Goal: Task Accomplishment & Management: Complete application form

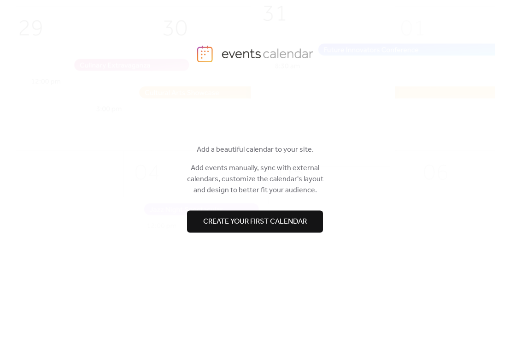
click at [289, 218] on span "Create your first calendar" at bounding box center [255, 221] width 104 height 11
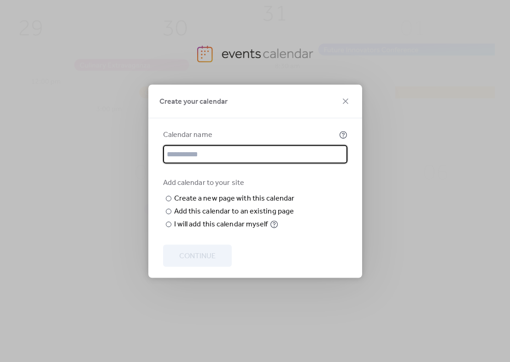
click at [212, 145] on input "text" at bounding box center [255, 154] width 184 height 18
type input "*"
type input "**********"
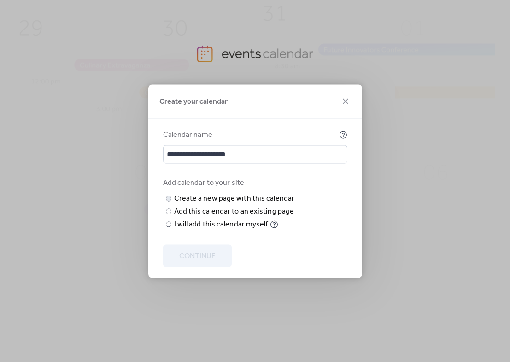
click at [0, 0] on input "text" at bounding box center [0, 0] width 0 height 0
type input "*"
type input "**********"
click at [215, 261] on span "Continue" at bounding box center [197, 255] width 36 height 11
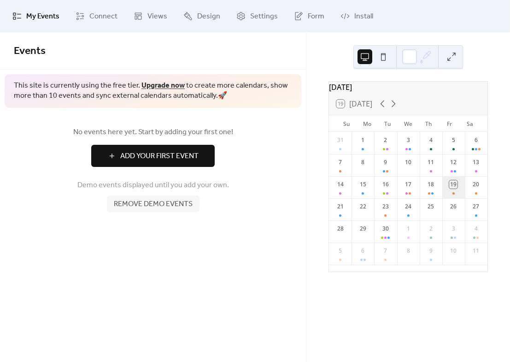
click at [449, 198] on div "19" at bounding box center [453, 187] width 23 height 22
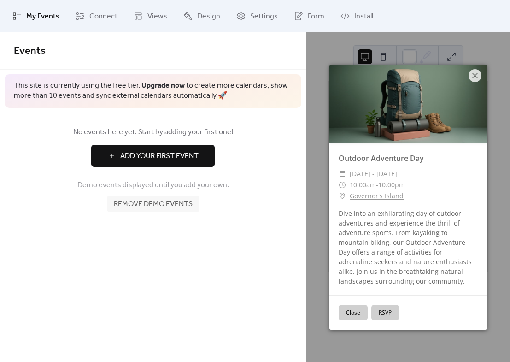
drag, startPoint x: 449, startPoint y: 199, endPoint x: 427, endPoint y: 228, distance: 36.1
click at [427, 228] on div "Dive into an exhilarating day of outdoor adventures and experience the thrill o…" at bounding box center [408, 246] width 158 height 77
click at [280, 146] on link "Add Your First Event" at bounding box center [153, 156] width 278 height 22
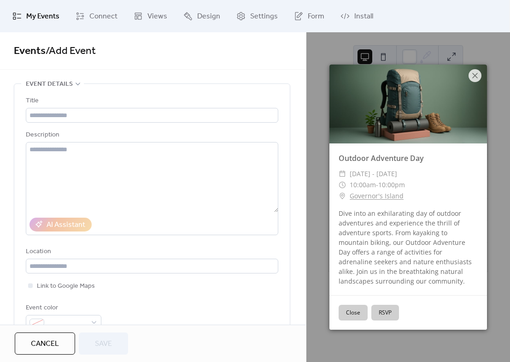
click at [119, 73] on div "**********" at bounding box center [153, 178] width 306 height 292
click at [39, 18] on span "My Events" at bounding box center [42, 16] width 33 height 11
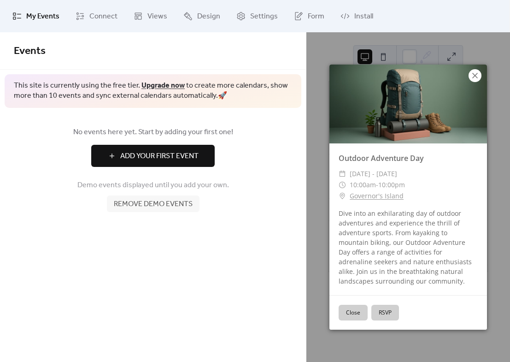
click at [479, 74] on icon at bounding box center [474, 75] width 11 height 11
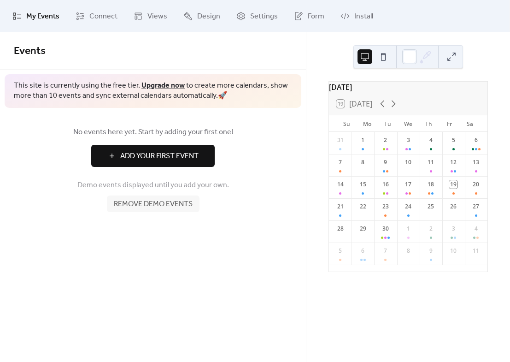
click at [148, 201] on span "Remove demo events" at bounding box center [153, 204] width 79 height 11
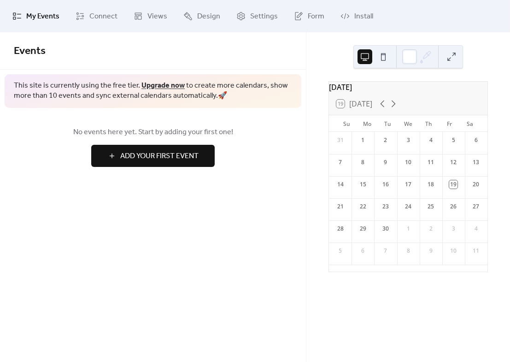
click at [153, 160] on span "Add Your First Event" at bounding box center [159, 156] width 78 height 11
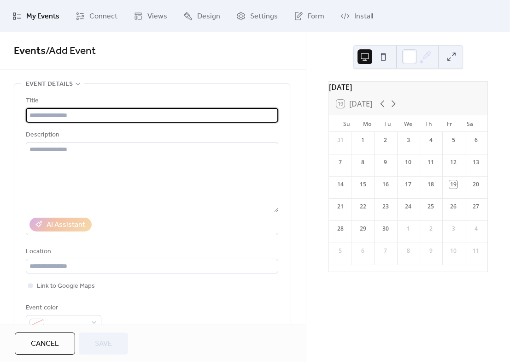
click at [81, 118] on input "text" at bounding box center [152, 115] width 252 height 15
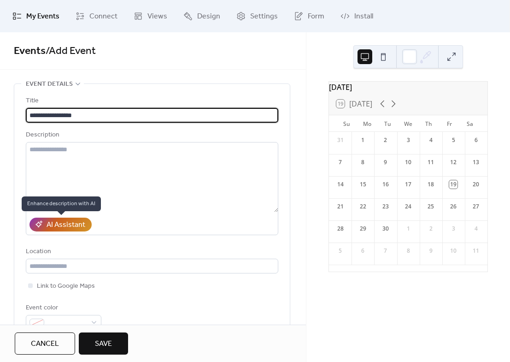
type input "**********"
click at [71, 223] on div "AI Assistant" at bounding box center [66, 224] width 39 height 11
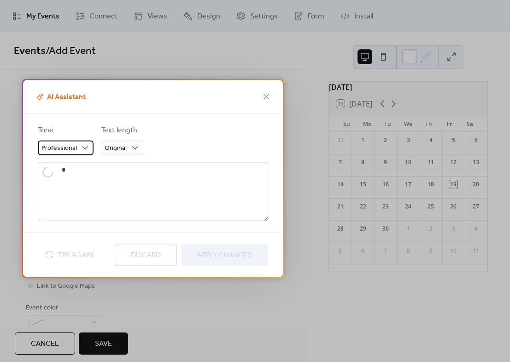
click at [78, 144] on div "Professional" at bounding box center [66, 148] width 56 height 15
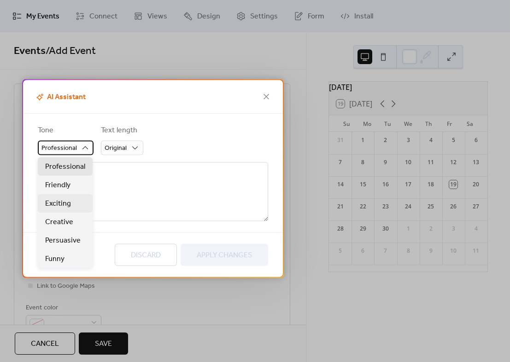
type textarea "**********"
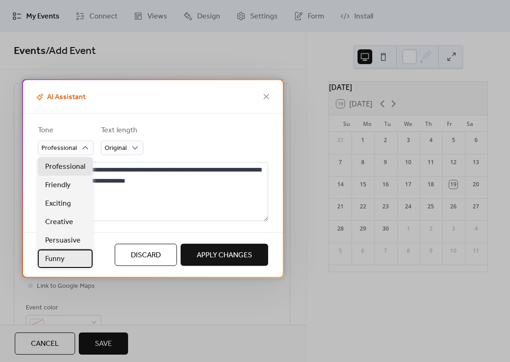
click at [64, 256] on div "Funny" at bounding box center [65, 258] width 55 height 18
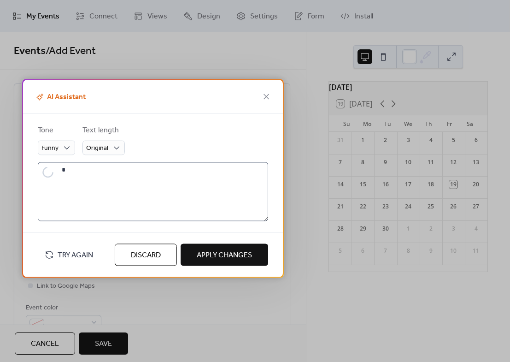
type textarea "**********"
click at [123, 154] on div "Original" at bounding box center [103, 148] width 42 height 15
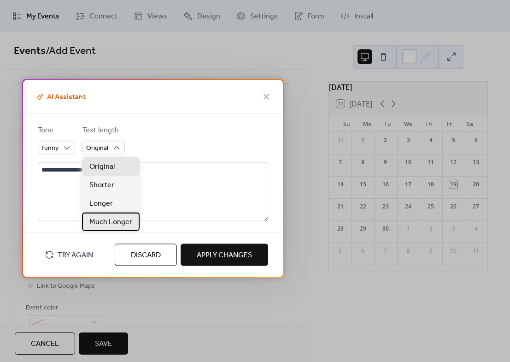
click at [113, 224] on span "Much Longer" at bounding box center [110, 222] width 43 height 11
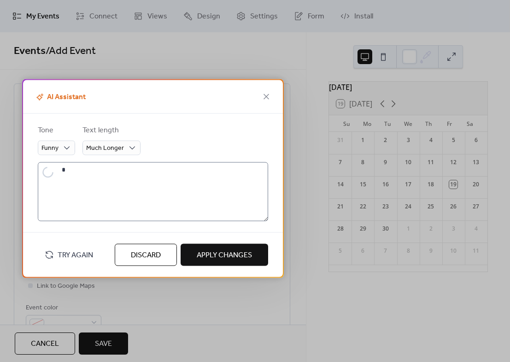
type textarea "**********"
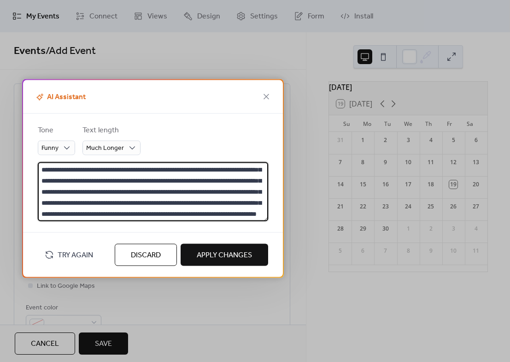
scroll to position [77, 0]
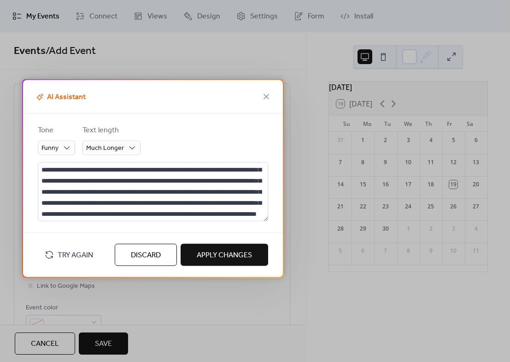
click at [68, 101] on span "AI Assistant" at bounding box center [60, 97] width 52 height 11
click at [270, 95] on icon at bounding box center [266, 96] width 11 height 11
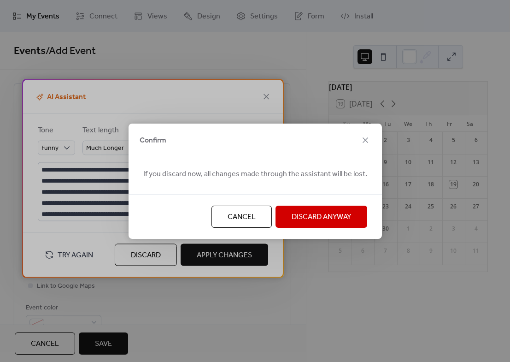
click at [321, 211] on span "Discard Anyway" at bounding box center [321, 216] width 59 height 11
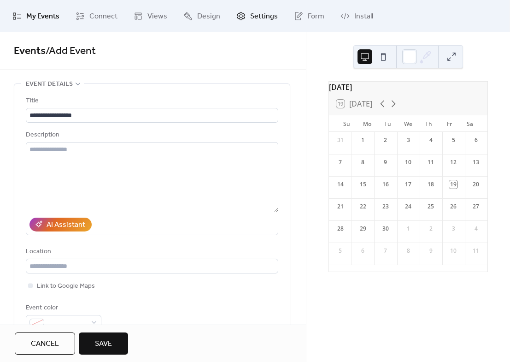
click at [250, 14] on span "Settings" at bounding box center [264, 16] width 28 height 11
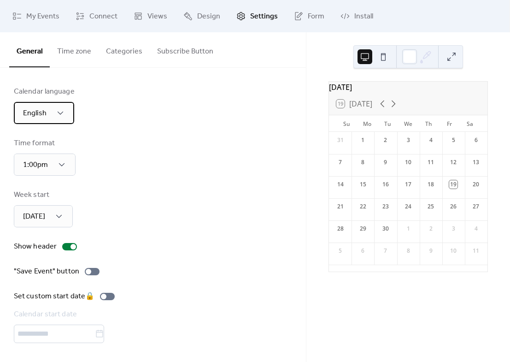
click at [54, 106] on div "English" at bounding box center [44, 113] width 60 height 22
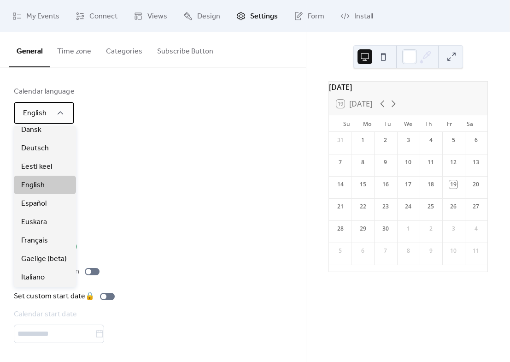
scroll to position [46, 0]
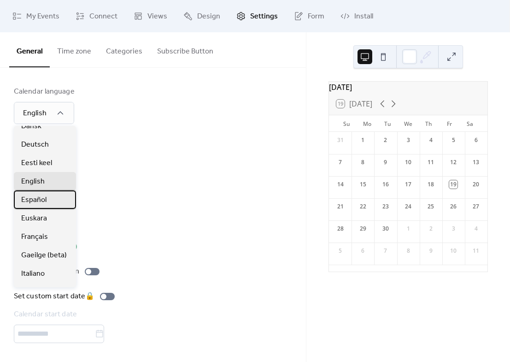
click at [37, 199] on span "Español" at bounding box center [33, 199] width 25 height 11
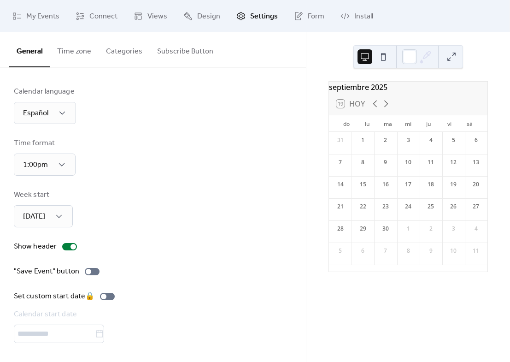
click at [74, 53] on button "Time zone" at bounding box center [74, 49] width 49 height 34
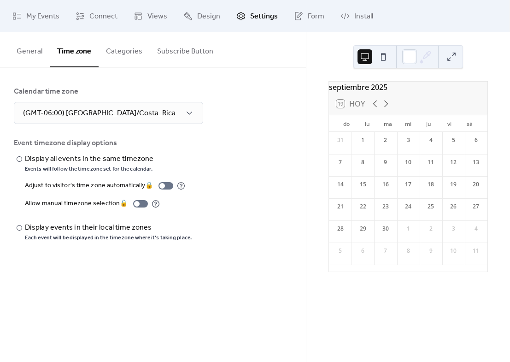
click at [47, 64] on button "General" at bounding box center [29, 49] width 41 height 34
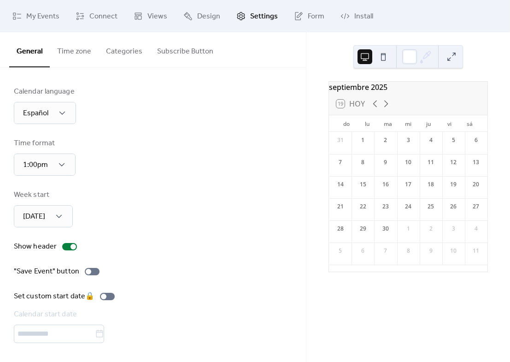
click at [72, 67] on div "General Time zone Categories Subscribe Button" at bounding box center [153, 49] width 306 height 35
click at [71, 53] on button "Time zone" at bounding box center [74, 49] width 49 height 34
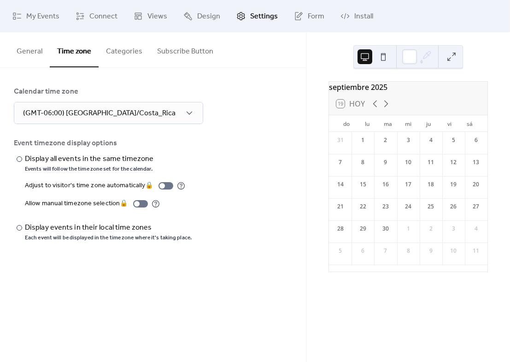
click at [118, 52] on button "Categories" at bounding box center [124, 49] width 51 height 34
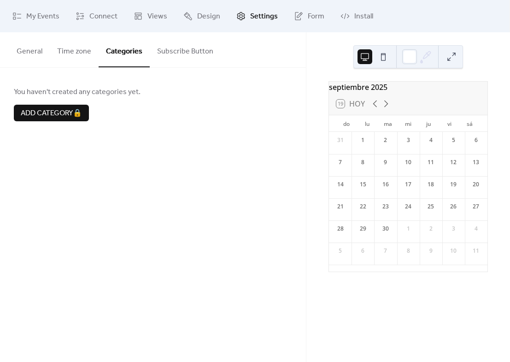
click at [161, 61] on button "Subscribe Button" at bounding box center [185, 49] width 71 height 34
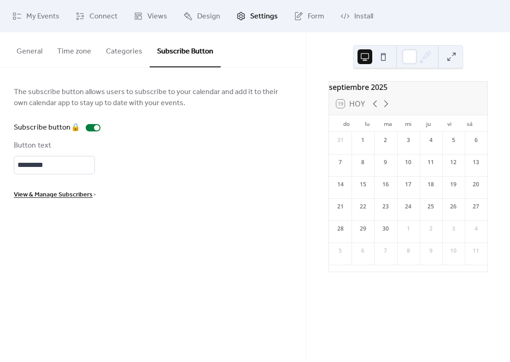
click at [27, 42] on button "General" at bounding box center [29, 49] width 41 height 34
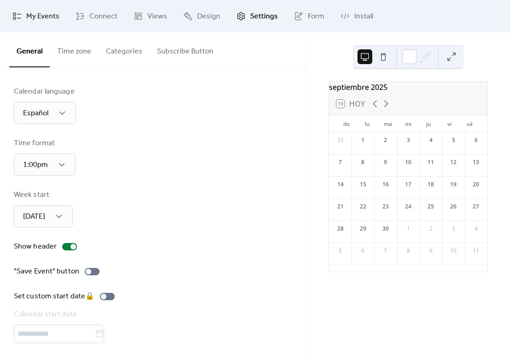
click at [31, 12] on span "My Events" at bounding box center [42, 16] width 33 height 11
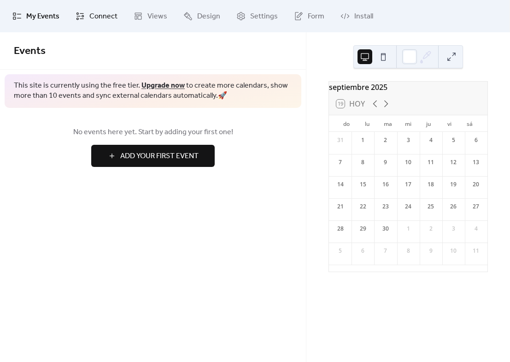
click at [96, 14] on span "Connect" at bounding box center [103, 16] width 28 height 11
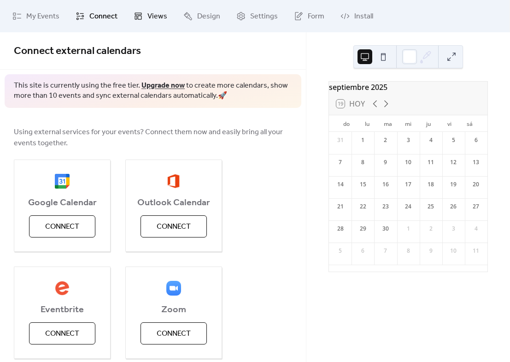
click at [155, 14] on span "Views" at bounding box center [157, 16] width 20 height 11
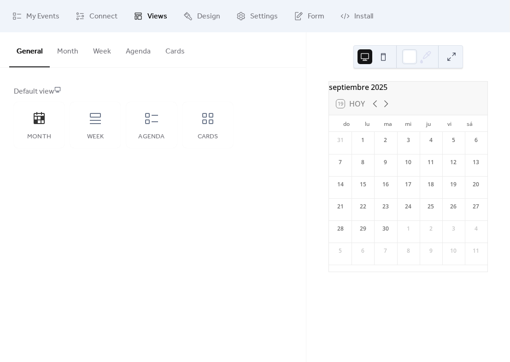
click at [64, 61] on button "Month" at bounding box center [68, 49] width 36 height 34
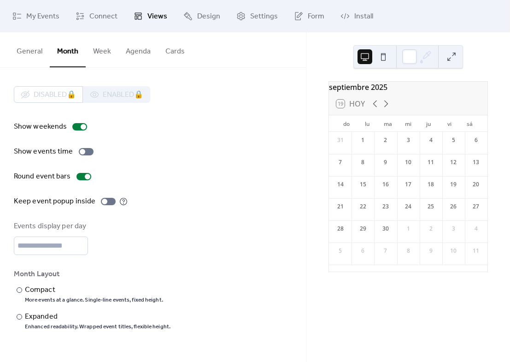
drag, startPoint x: 142, startPoint y: 155, endPoint x: 160, endPoint y: 239, distance: 85.8
click at [160, 239] on div "Events display per day *" at bounding box center [153, 238] width 278 height 34
click at [181, 22] on link "Design" at bounding box center [201, 16] width 51 height 25
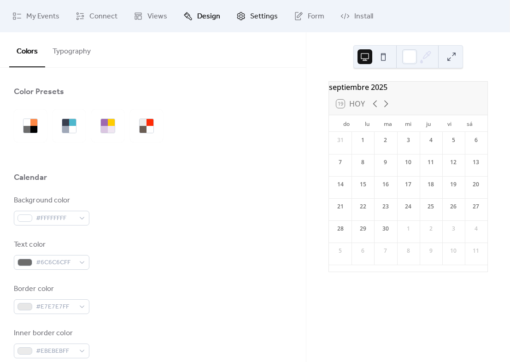
click at [240, 21] on link "Settings" at bounding box center [256, 16] width 55 height 25
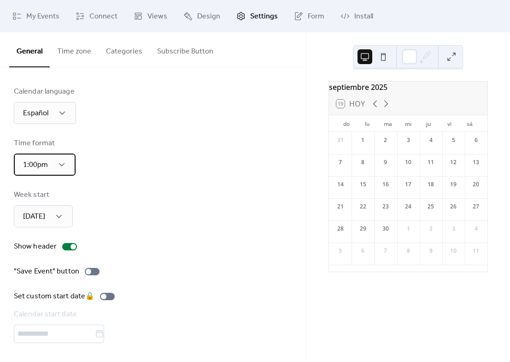
click at [56, 167] on div "1:00pm" at bounding box center [45, 164] width 62 height 22
click at [128, 201] on div "Week start Sunday" at bounding box center [153, 208] width 278 height 38
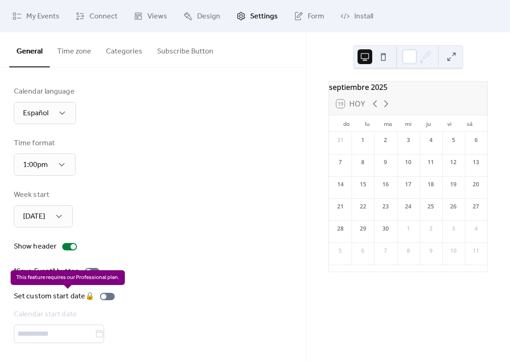
click at [42, 330] on div "Set custom start date 🔒 Calendar start date" at bounding box center [66, 317] width 105 height 52
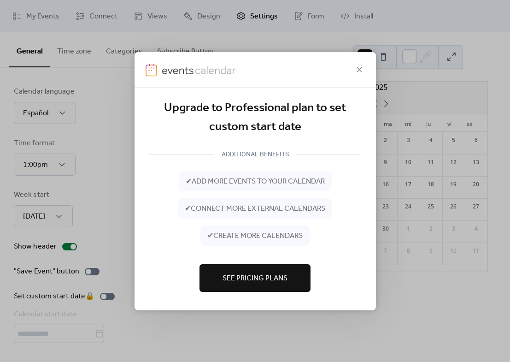
click at [367, 74] on div at bounding box center [255, 69] width 241 height 35
click at [365, 70] on div at bounding box center [255, 69] width 241 height 35
click at [355, 74] on icon at bounding box center [359, 69] width 11 height 11
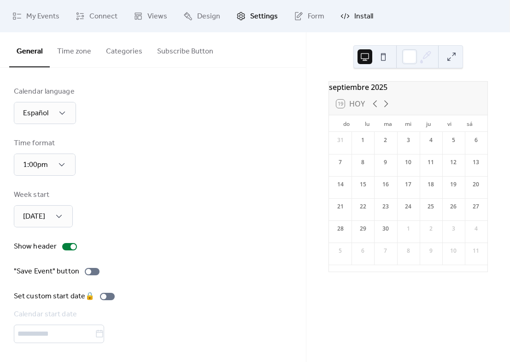
click at [344, 20] on icon at bounding box center [344, 16] width 9 height 9
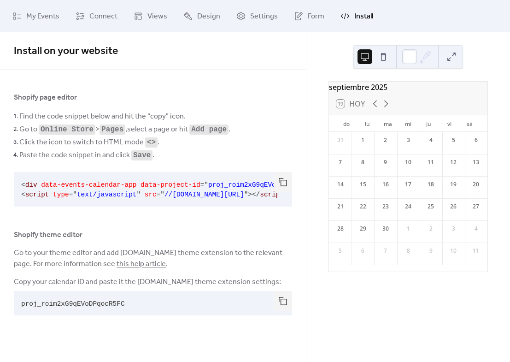
click at [381, 59] on button at bounding box center [383, 56] width 15 height 15
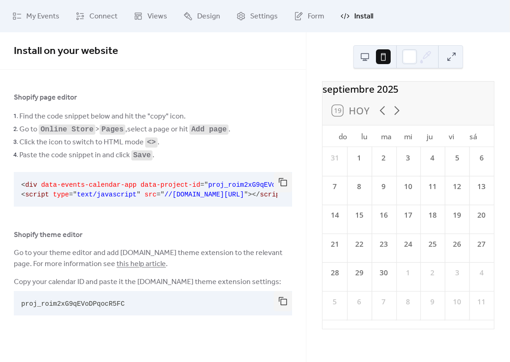
click at [369, 59] on button at bounding box center [364, 56] width 15 height 15
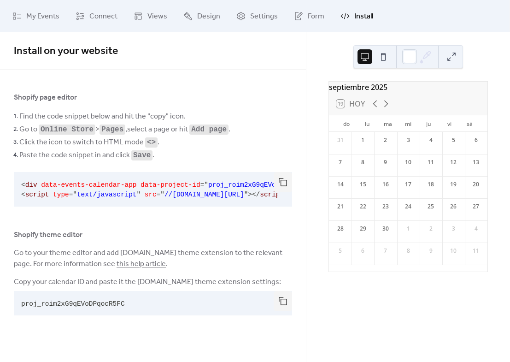
click at [454, 59] on button at bounding box center [451, 56] width 15 height 15
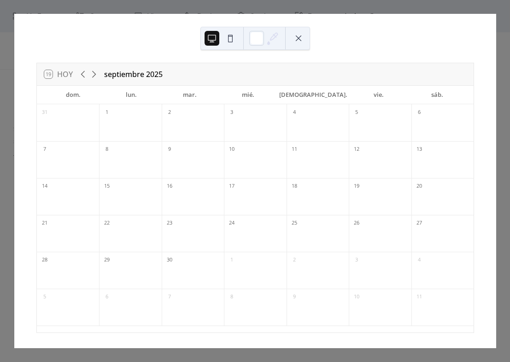
click at [295, 37] on button at bounding box center [298, 38] width 15 height 15
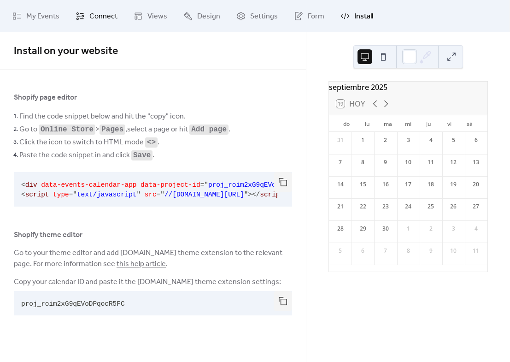
click at [101, 14] on span "Connect" at bounding box center [103, 16] width 28 height 11
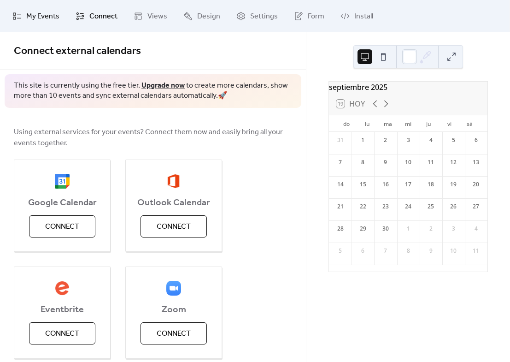
click at [40, 15] on span "My Events" at bounding box center [42, 16] width 33 height 11
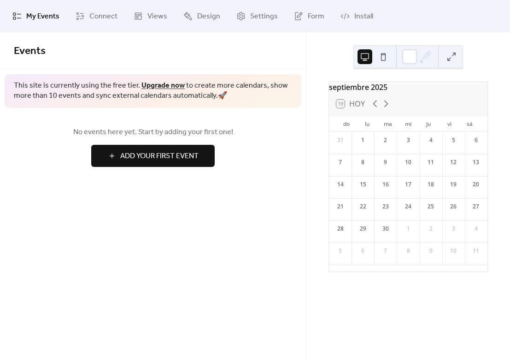
click at [183, 151] on span "Add Your First Event" at bounding box center [159, 156] width 78 height 11
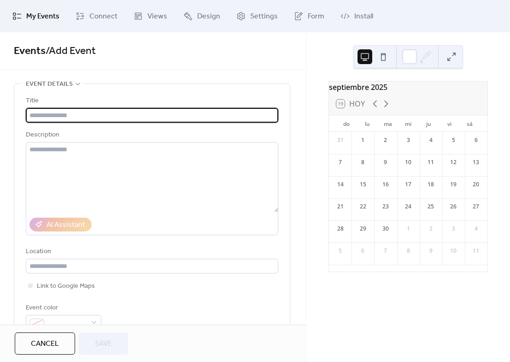
click at [103, 119] on input "text" at bounding box center [152, 115] width 252 height 15
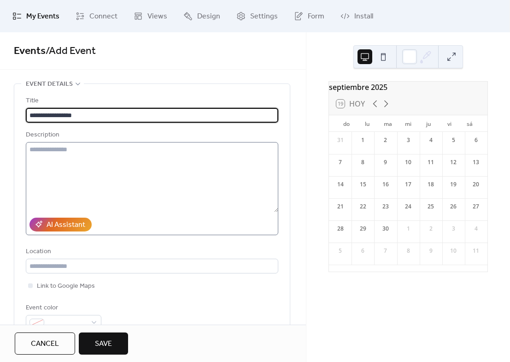
type input "**********"
click at [93, 166] on textarea at bounding box center [152, 177] width 252 height 70
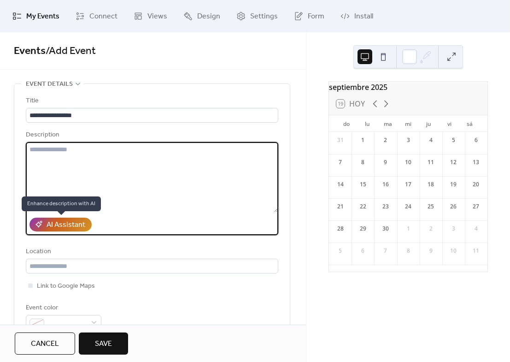
click at [63, 222] on div "AI Assistant" at bounding box center [66, 224] width 39 height 11
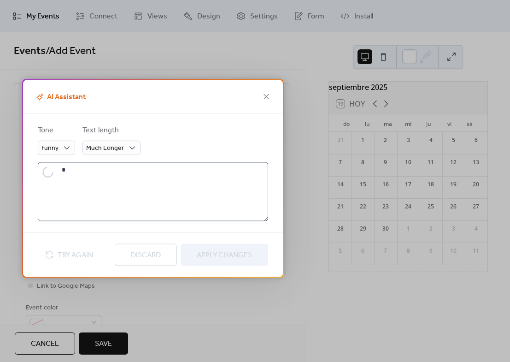
type textarea "**********"
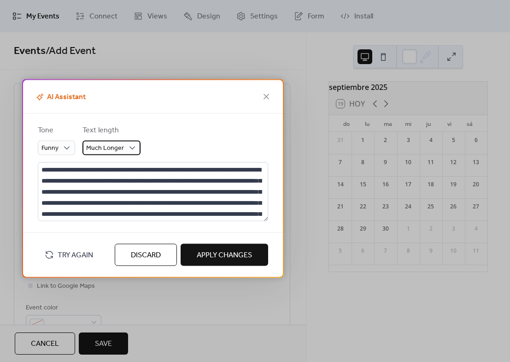
click at [116, 147] on span "Much Longer" at bounding box center [105, 148] width 38 height 12
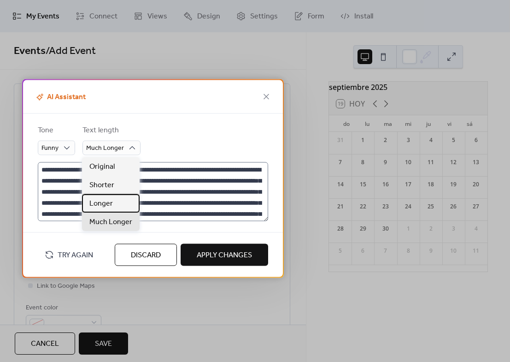
click at [107, 202] on span "Longer" at bounding box center [100, 203] width 23 height 11
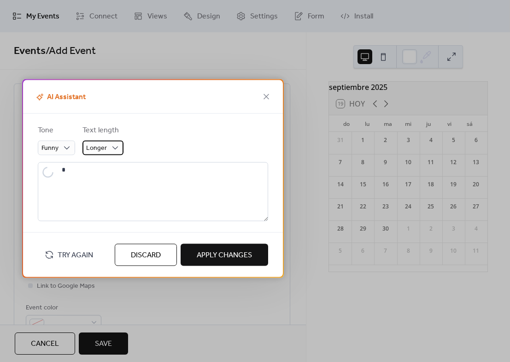
click at [111, 142] on div "Longer" at bounding box center [102, 148] width 41 height 15
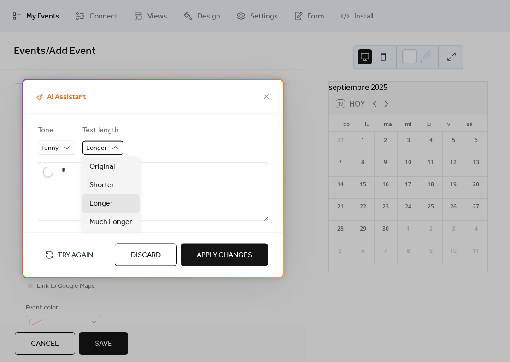
click at [111, 142] on div "Longer" at bounding box center [102, 148] width 41 height 15
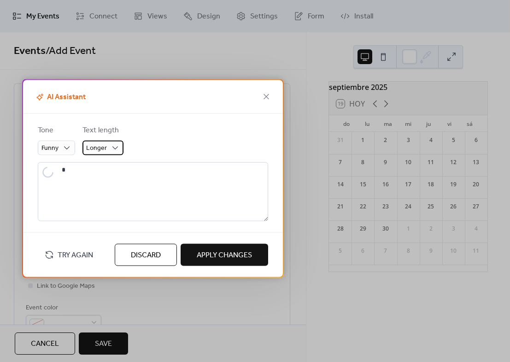
type textarea "**********"
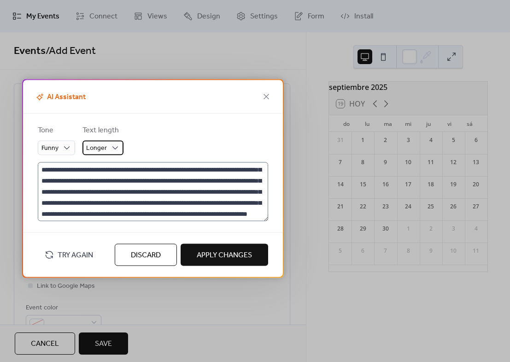
scroll to position [22, 0]
click at [140, 185] on textarea "**********" at bounding box center [153, 191] width 230 height 59
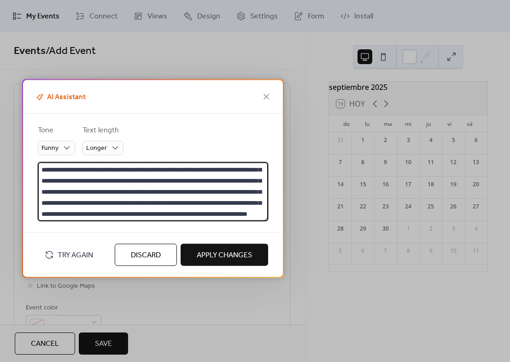
click at [70, 90] on div "AI Assistant" at bounding box center [153, 97] width 260 height 34
drag, startPoint x: 256, startPoint y: 212, endPoint x: -111, endPoint y: 40, distance: 405.0
click at [0, 40] on html "**********" at bounding box center [255, 181] width 510 height 362
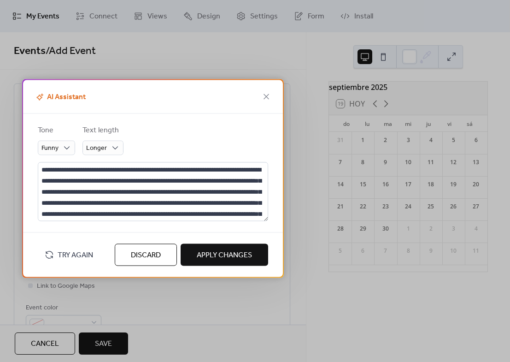
click at [265, 105] on div "AI Assistant" at bounding box center [153, 97] width 260 height 34
click at [267, 101] on icon at bounding box center [266, 96] width 11 height 11
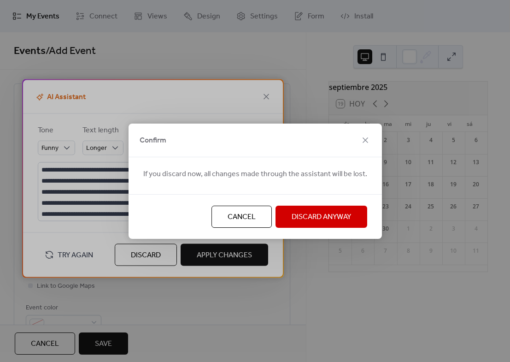
click at [315, 211] on span "Discard Anyway" at bounding box center [321, 216] width 59 height 11
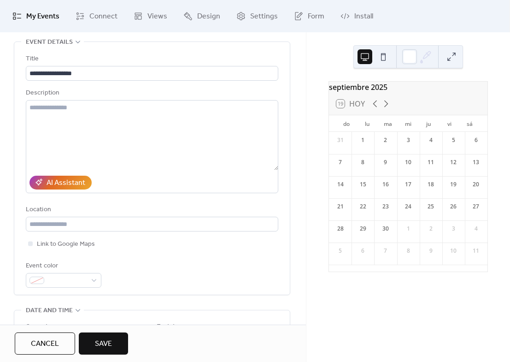
scroll to position [46, 0]
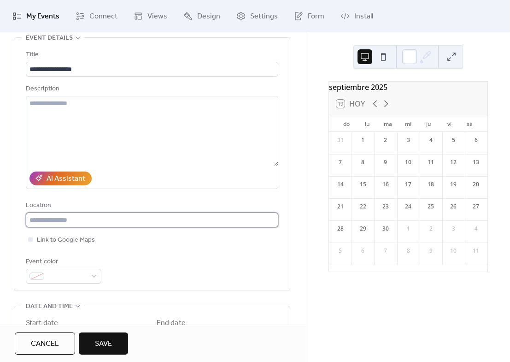
click at [69, 220] on input "text" at bounding box center [152, 219] width 252 height 15
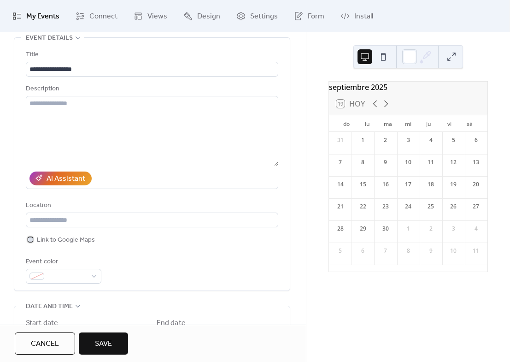
click at [65, 244] on span "Link to Google Maps" at bounding box center [66, 239] width 58 height 11
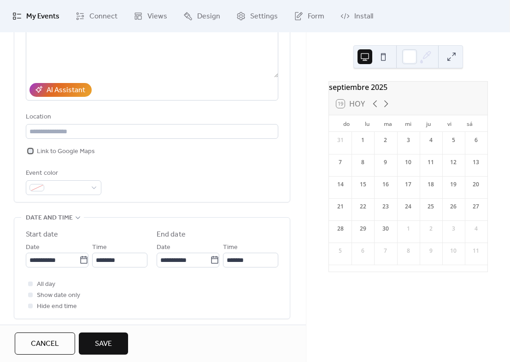
scroll to position [138, 0]
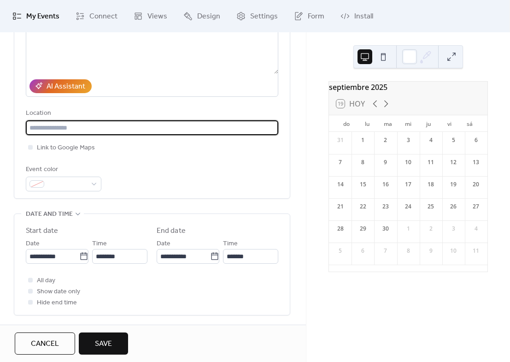
click at [81, 122] on input "text" at bounding box center [152, 127] width 252 height 15
click at [85, 128] on input "text" at bounding box center [152, 127] width 252 height 15
type input "*****"
click at [98, 154] on div "**********" at bounding box center [152, 74] width 252 height 234
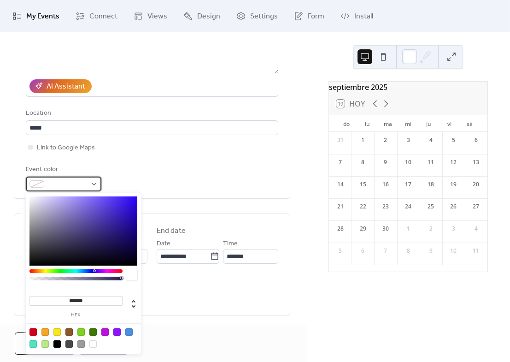
click at [90, 180] on div at bounding box center [64, 183] width 76 height 15
click at [159, 176] on div "Event color" at bounding box center [152, 177] width 252 height 27
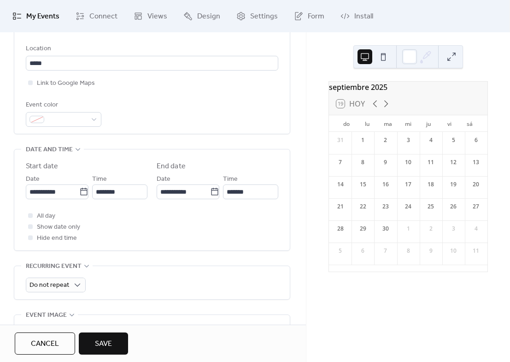
scroll to position [230, 0]
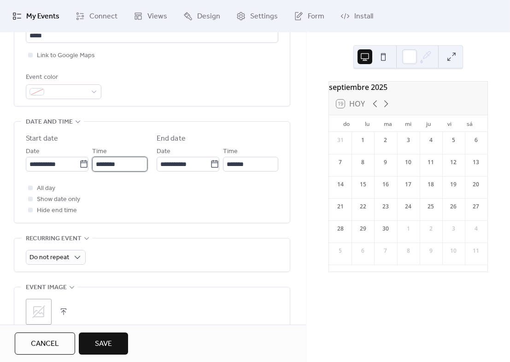
click at [119, 163] on input "********" at bounding box center [119, 164] width 55 height 15
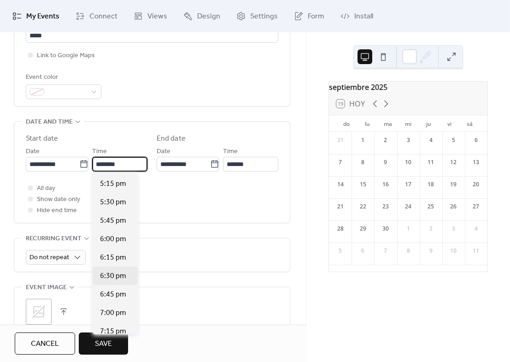
scroll to position [1299, 0]
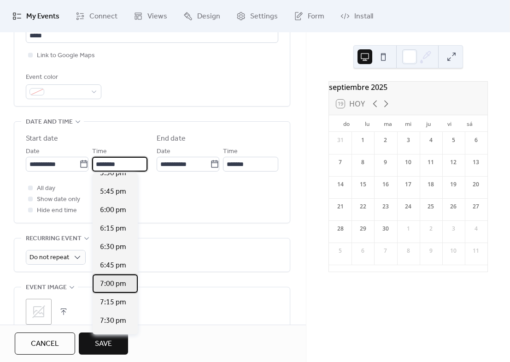
click at [115, 283] on span "7:00 pm" at bounding box center [113, 283] width 26 height 11
type input "*******"
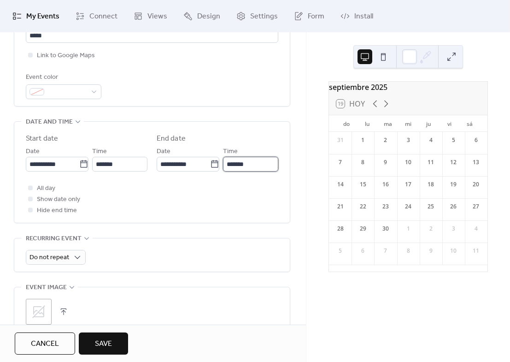
click at [232, 164] on input "*******" at bounding box center [250, 164] width 55 height 15
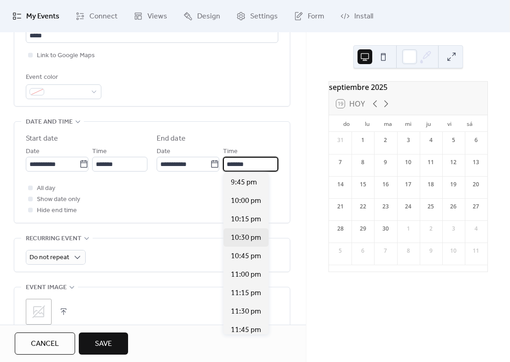
scroll to position [189, 0]
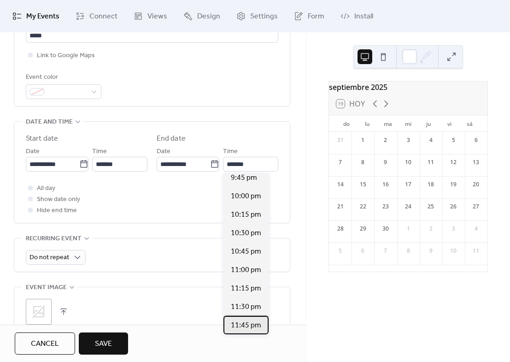
click at [243, 329] on span "11:45 pm" at bounding box center [246, 325] width 30 height 11
type input "********"
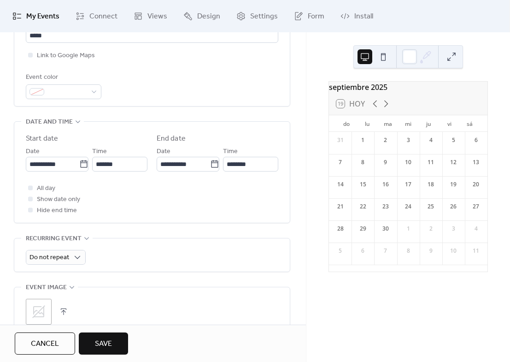
click at [142, 196] on div "All day Show date only Hide end time" at bounding box center [152, 198] width 252 height 33
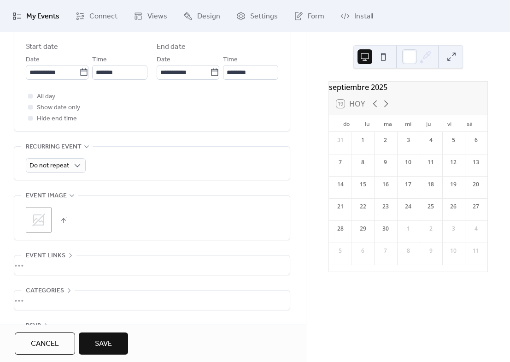
scroll to position [322, 0]
drag, startPoint x: 139, startPoint y: 194, endPoint x: 104, endPoint y: 111, distance: 90.0
click at [104, 111] on div "All day Show date only Hide end time" at bounding box center [152, 106] width 252 height 33
click at [64, 158] on div "Do not repeat" at bounding box center [56, 165] width 60 height 15
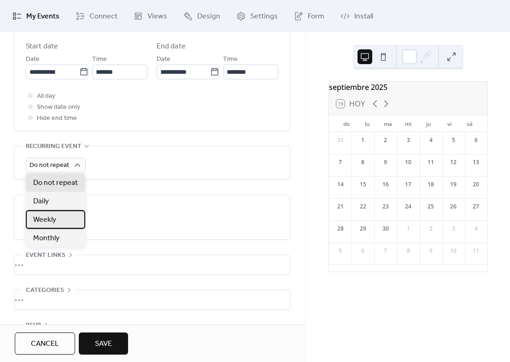
click at [50, 218] on span "Weekly" at bounding box center [44, 219] width 23 height 11
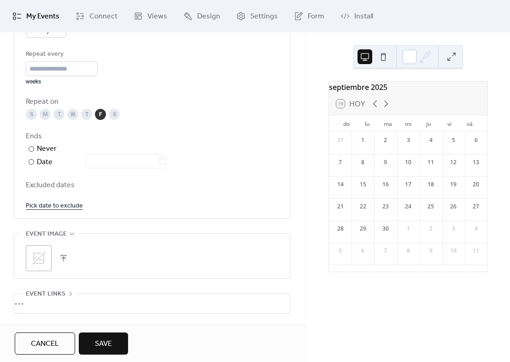
scroll to position [461, 0]
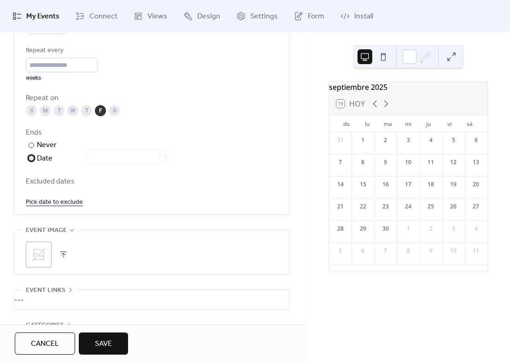
click at [32, 157] on div at bounding box center [32, 158] width 6 height 6
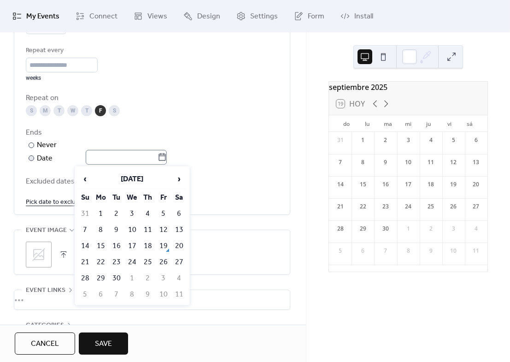
click at [165, 158] on icon at bounding box center [162, 156] width 9 height 9
click at [158, 158] on input "text" at bounding box center [122, 157] width 72 height 15
click at [182, 179] on span "›" at bounding box center [179, 179] width 14 height 18
click at [185, 177] on span "›" at bounding box center [179, 179] width 14 height 18
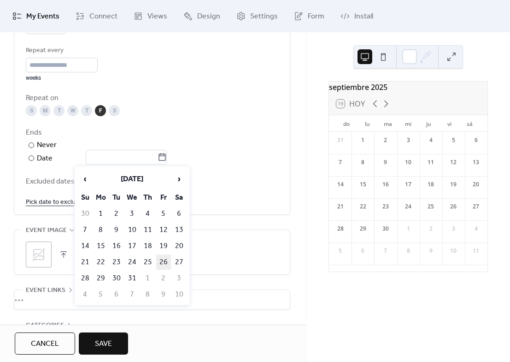
click at [165, 260] on td "26" at bounding box center [163, 261] width 15 height 15
type input "**********"
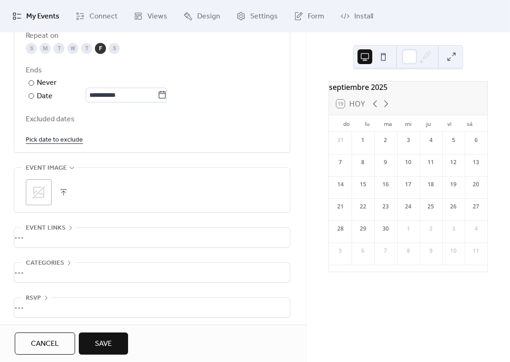
scroll to position [525, 0]
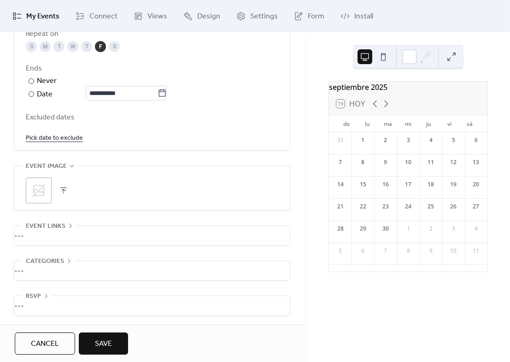
click at [32, 234] on div "•••" at bounding box center [151, 235] width 275 height 19
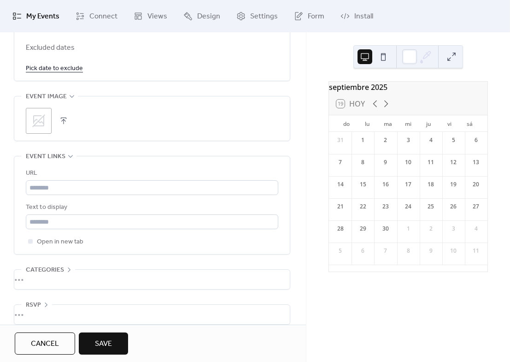
scroll to position [603, 0]
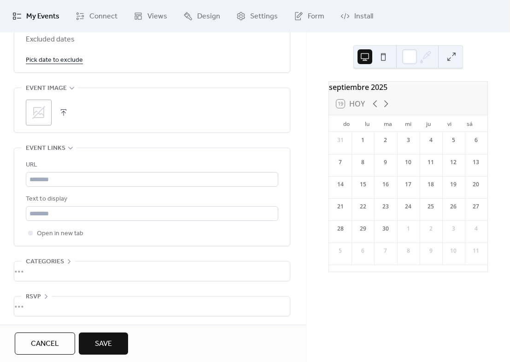
click at [35, 264] on div "•••" at bounding box center [151, 270] width 275 height 19
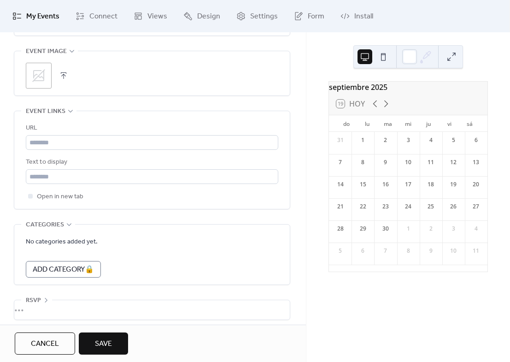
scroll to position [643, 0]
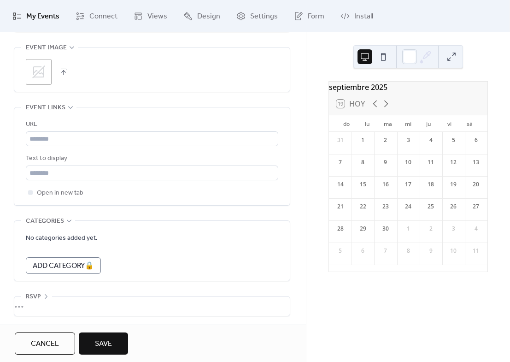
click at [33, 304] on div "•••" at bounding box center [151, 305] width 275 height 19
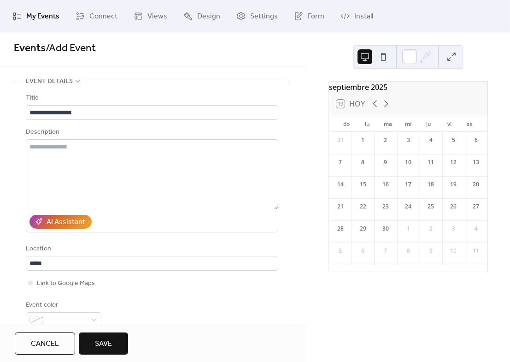
scroll to position [0, 0]
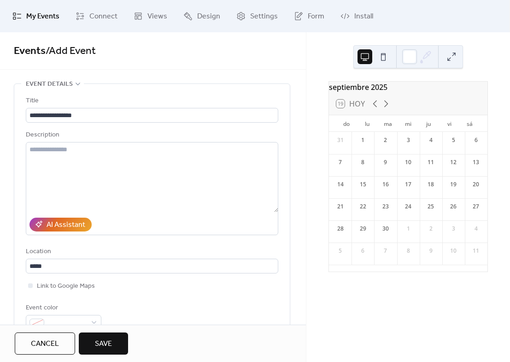
click at [113, 340] on button "Save" at bounding box center [103, 343] width 49 height 22
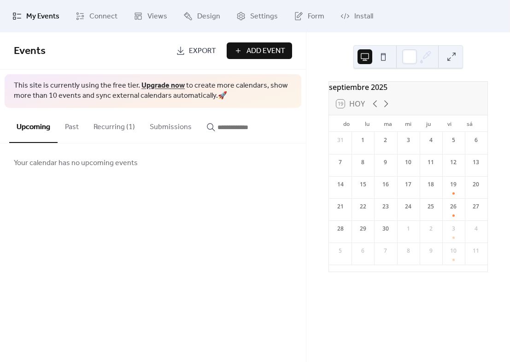
click at [123, 123] on button "Recurring (1)" at bounding box center [114, 125] width 56 height 34
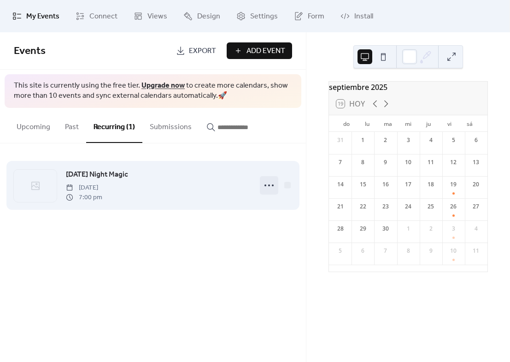
click at [273, 187] on icon at bounding box center [269, 185] width 15 height 15
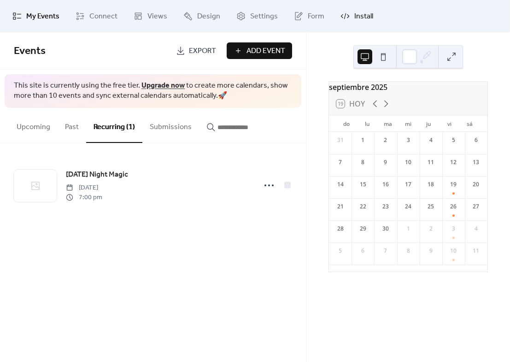
click at [348, 15] on link "Install" at bounding box center [357, 16] width 47 height 25
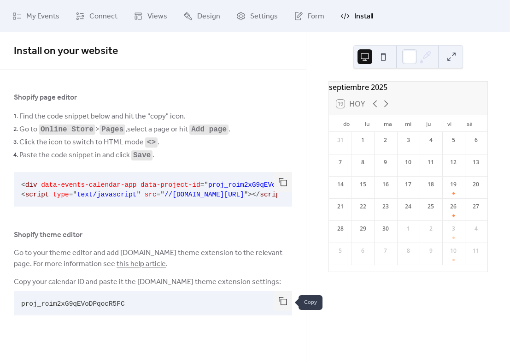
click at [284, 304] on button "button" at bounding box center [283, 301] width 18 height 20
click at [286, 182] on button "button" at bounding box center [283, 182] width 18 height 20
click at [279, 304] on button "button" at bounding box center [283, 301] width 18 height 20
click at [419, 57] on icon at bounding box center [426, 57] width 14 height 14
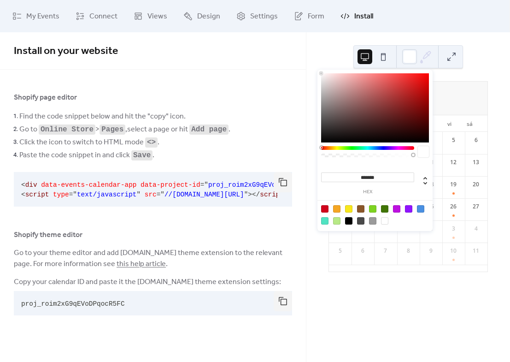
click at [423, 52] on icon at bounding box center [426, 57] width 14 height 14
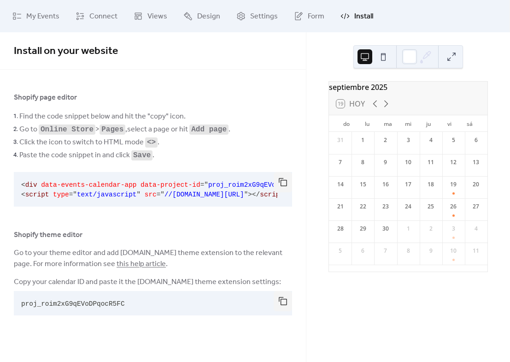
click at [453, 51] on button at bounding box center [451, 56] width 15 height 15
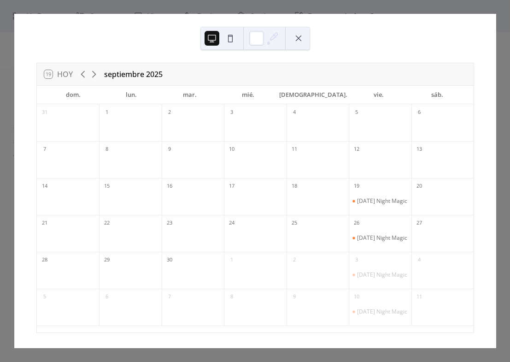
click at [304, 36] on button at bounding box center [298, 38] width 15 height 15
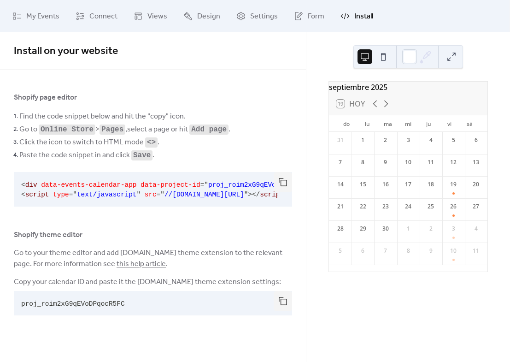
drag, startPoint x: 283, startPoint y: 171, endPoint x: 202, endPoint y: 154, distance: 82.8
click at [202, 154] on li "Paste the code snippet in and click Save ." at bounding box center [155, 154] width 273 height 13
click at [284, 186] on button "button" at bounding box center [283, 182] width 18 height 20
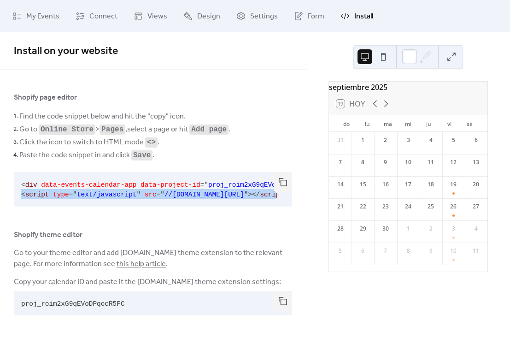
scroll to position [0, 50]
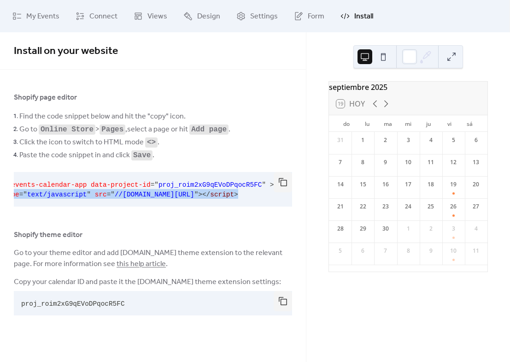
drag, startPoint x: 21, startPoint y: 195, endPoint x: 287, endPoint y: 205, distance: 266.5
click at [287, 205] on div "< div data-events-calendar-app data-project-id = " proj_roim2xG9qEVoDPqocR5FC "…" at bounding box center [153, 189] width 278 height 35
copy code "< script type = " text/javascript " src = " //dist.eventscalendar.co/embed.js "…"
click at [282, 300] on button "button" at bounding box center [283, 301] width 18 height 20
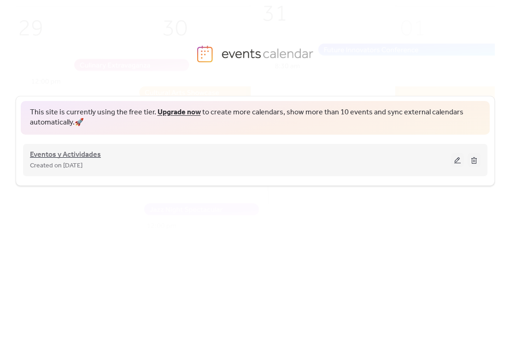
click at [76, 153] on span "Eventos y Actividades" at bounding box center [65, 154] width 71 height 11
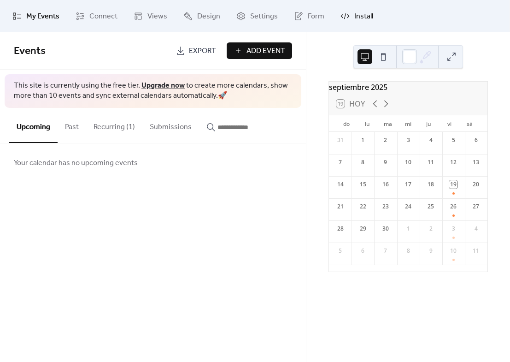
click at [362, 12] on span "Install" at bounding box center [363, 16] width 19 height 11
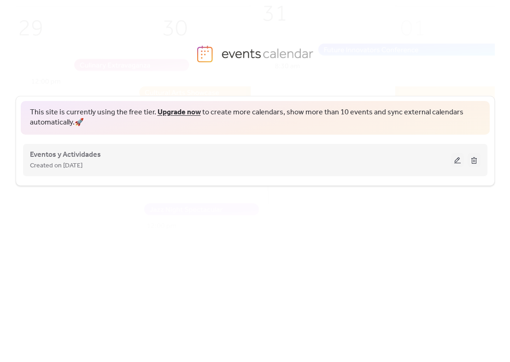
click at [451, 160] on div "Created on [DATE]" at bounding box center [240, 165] width 421 height 11
click at [455, 158] on button at bounding box center [457, 160] width 13 height 14
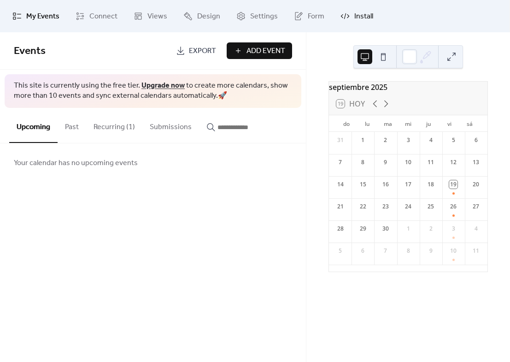
click at [355, 23] on link "Install" at bounding box center [357, 16] width 47 height 25
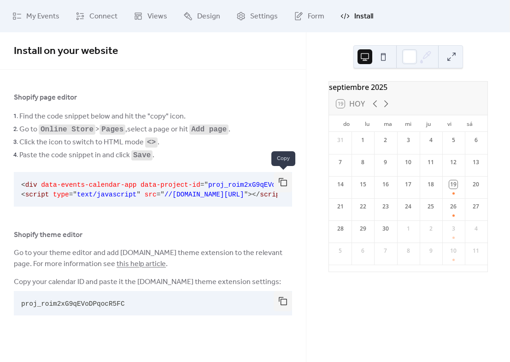
click at [281, 180] on button "button" at bounding box center [283, 182] width 18 height 20
click at [39, 18] on span "My Events" at bounding box center [42, 16] width 33 height 11
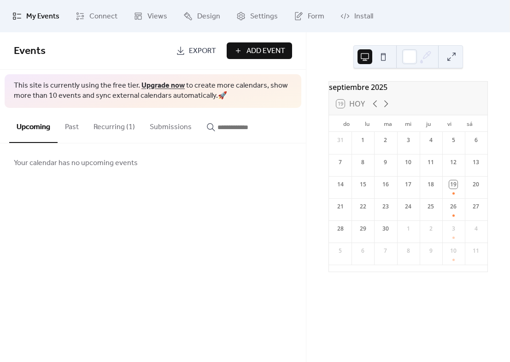
click at [120, 117] on button "Recurring (1)" at bounding box center [114, 125] width 56 height 34
click at [120, 117] on button "Recurring (1)" at bounding box center [114, 125] width 56 height 35
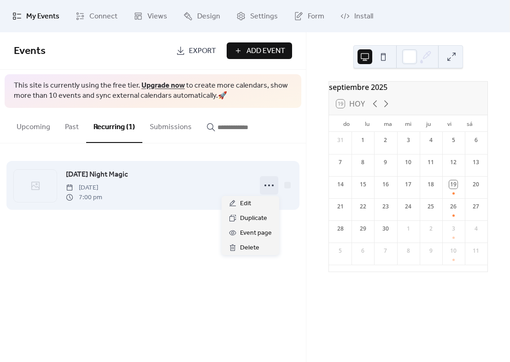
click at [272, 178] on div at bounding box center [269, 185] width 18 height 18
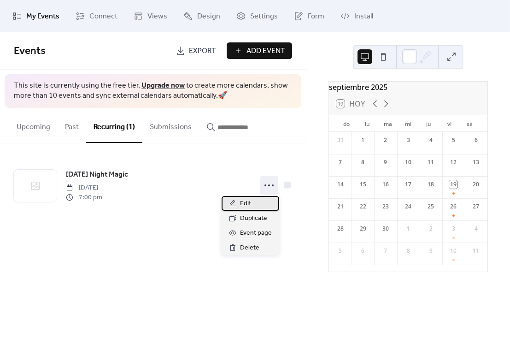
click at [248, 205] on span "Edit" at bounding box center [245, 203] width 11 height 11
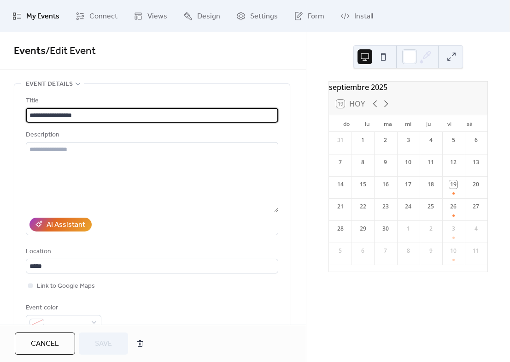
type input "**********"
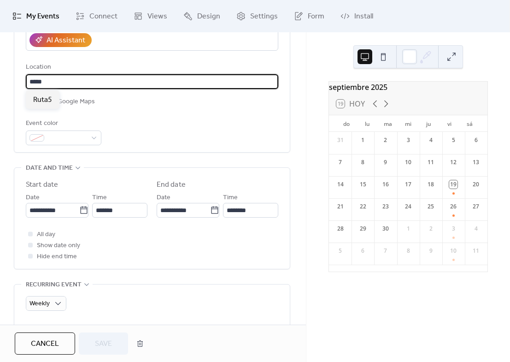
drag, startPoint x: 53, startPoint y: 82, endPoint x: -12, endPoint y: 82, distance: 65.9
click at [0, 82] on html "**********" at bounding box center [255, 181] width 510 height 362
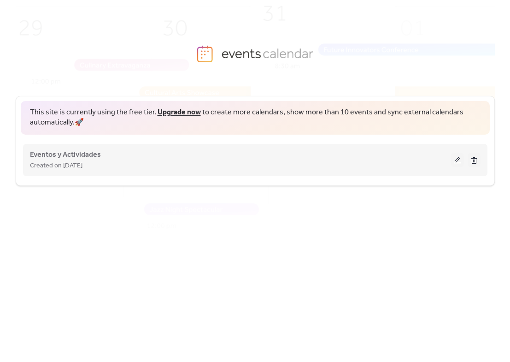
click at [115, 155] on div "Eventos y Actividades Created on 19-Sep-2025" at bounding box center [240, 160] width 421 height 22
click at [115, 158] on div "Eventos y Actividades Created on 19-Sep-2025" at bounding box center [240, 160] width 421 height 22
click at [457, 158] on button at bounding box center [457, 160] width 13 height 14
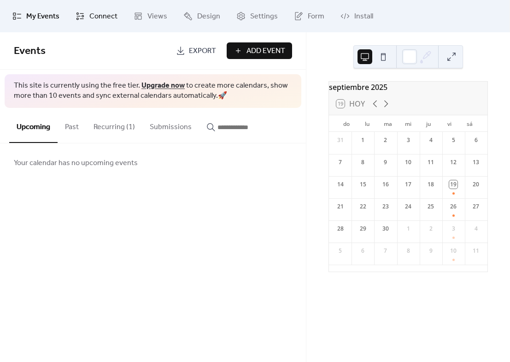
click at [100, 7] on link "Connect" at bounding box center [97, 16] width 56 height 25
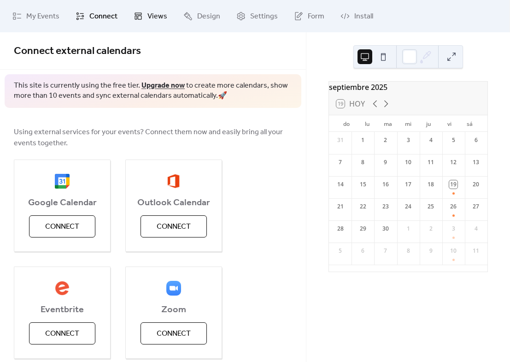
click at [159, 22] on span "Views" at bounding box center [157, 16] width 20 height 11
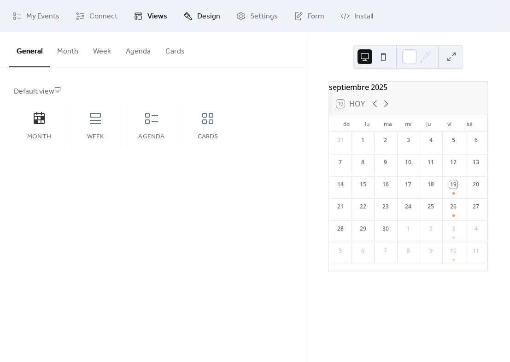
click at [177, 23] on link "Design" at bounding box center [201, 16] width 51 height 25
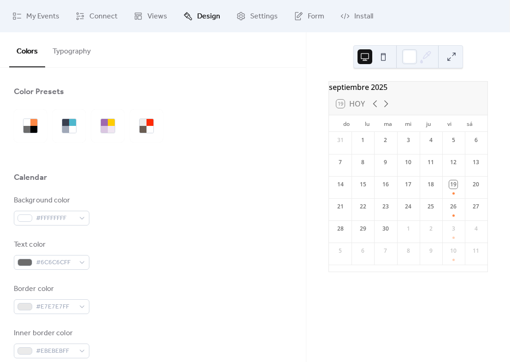
click at [74, 56] on button "Typography" at bounding box center [71, 49] width 53 height 34
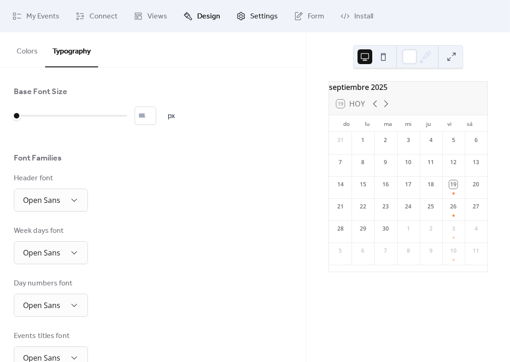
click at [265, 17] on span "Settings" at bounding box center [264, 16] width 28 height 11
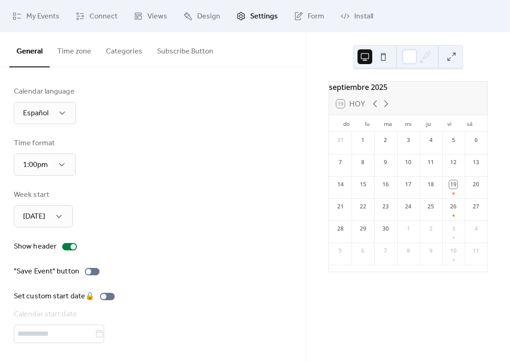
click at [185, 193] on div "Week start Sunday" at bounding box center [153, 208] width 278 height 38
click at [51, 328] on div "Set custom start date 🔒 Calendar start date" at bounding box center [66, 317] width 105 height 52
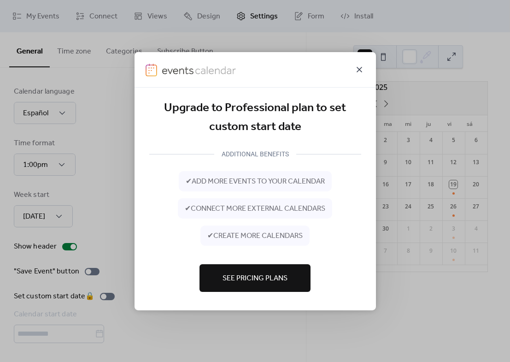
click at [357, 70] on icon at bounding box center [359, 69] width 11 height 11
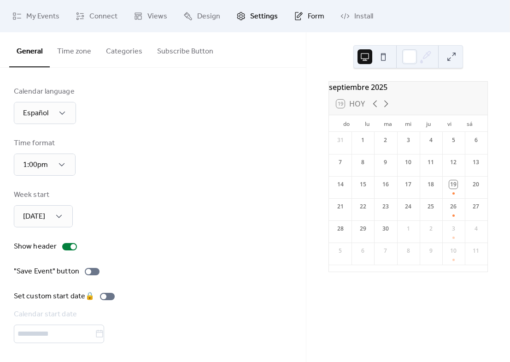
click at [316, 22] on span "Form" at bounding box center [316, 16] width 17 height 11
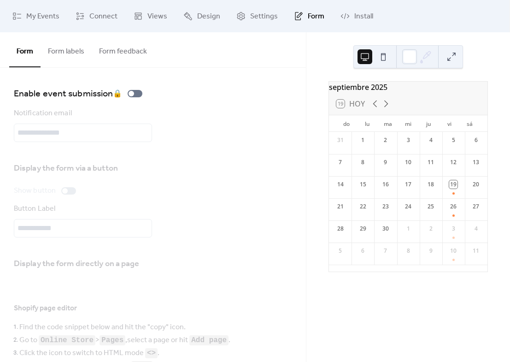
scroll to position [184, 0]
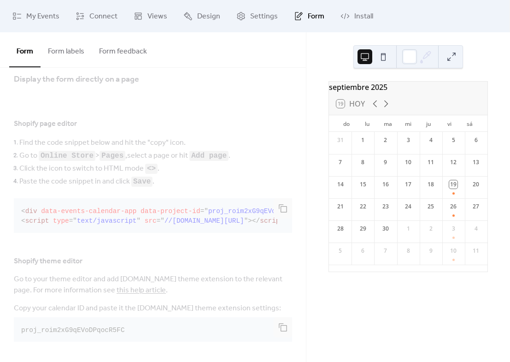
click at [77, 44] on button "Form labels" at bounding box center [66, 49] width 51 height 34
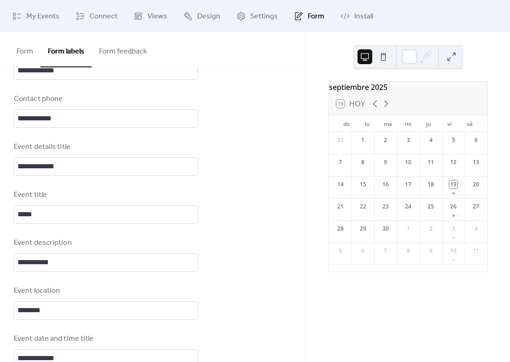
click at [115, 47] on button "Form feedback" at bounding box center [123, 49] width 63 height 34
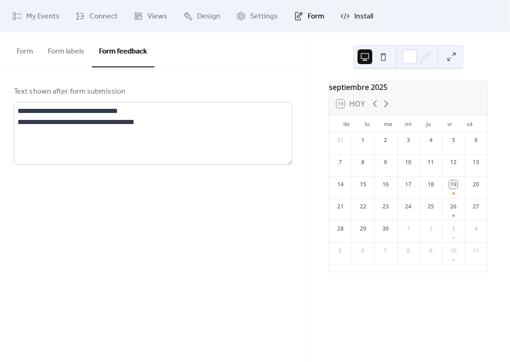
click at [340, 13] on icon at bounding box center [344, 16] width 9 height 9
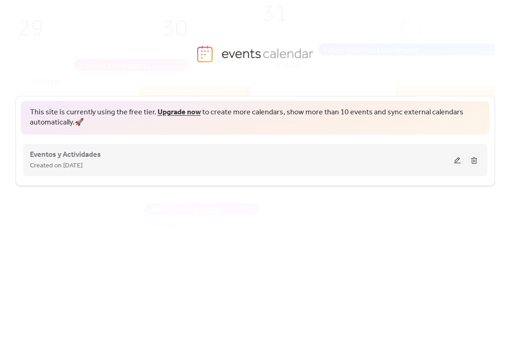
click at [456, 161] on button at bounding box center [457, 160] width 13 height 14
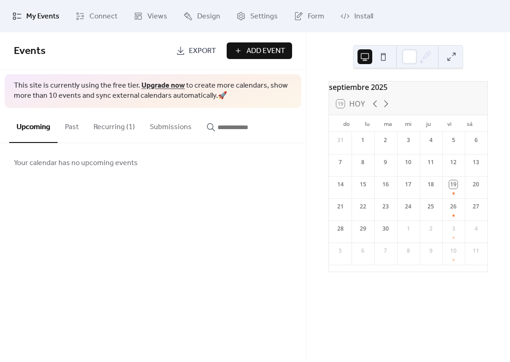
click at [104, 123] on button "Recurring (1)" at bounding box center [114, 125] width 56 height 34
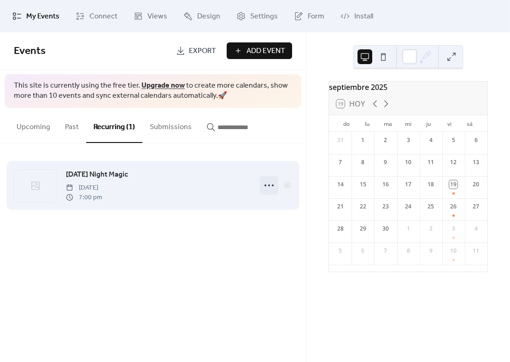
click at [264, 182] on icon at bounding box center [269, 185] width 15 height 15
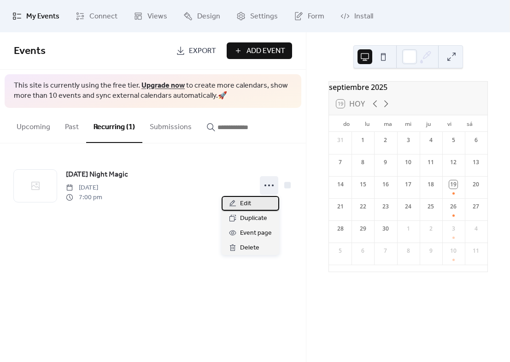
click at [246, 202] on span "Edit" at bounding box center [245, 203] width 11 height 11
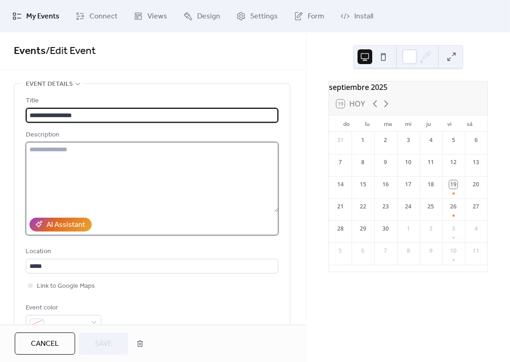
click at [123, 168] on textarea at bounding box center [152, 177] width 252 height 70
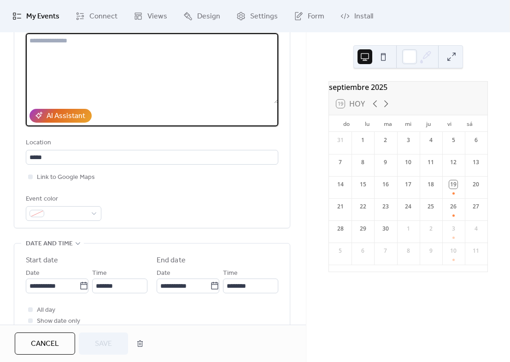
scroll to position [138, 0]
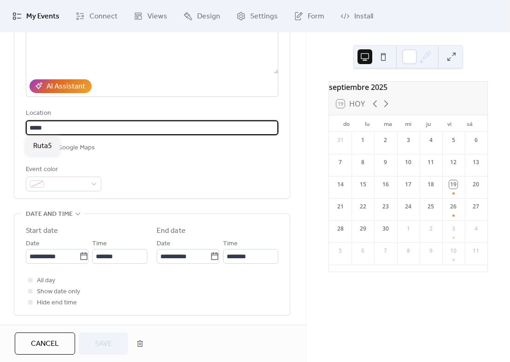
click at [110, 130] on input "*****" at bounding box center [152, 127] width 252 height 15
drag, startPoint x: 106, startPoint y: 130, endPoint x: -70, endPoint y: 125, distance: 176.5
click at [0, 125] on html "**********" at bounding box center [255, 181] width 510 height 362
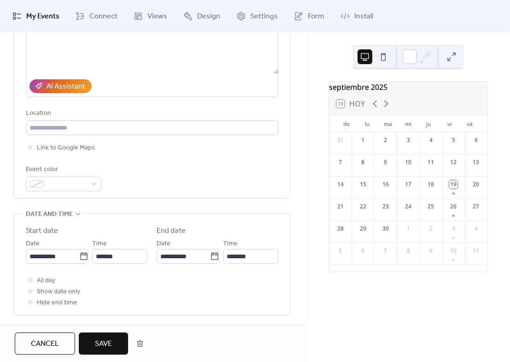
click at [119, 160] on div "**********" at bounding box center [152, 74] width 252 height 234
click at [72, 145] on span "Link to Google Maps" at bounding box center [66, 147] width 58 height 11
click at [59, 148] on span "Link to Google Maps" at bounding box center [66, 147] width 58 height 11
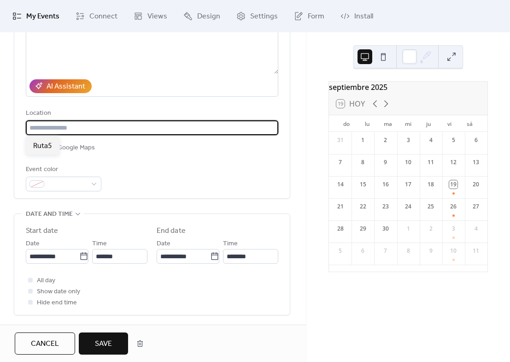
click at [88, 129] on input "text" at bounding box center [152, 127] width 252 height 15
paste input "**********"
type input "**********"
click at [29, 147] on icon at bounding box center [30, 147] width 3 height 3
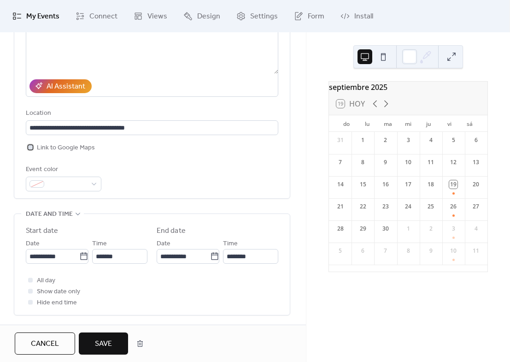
click at [29, 147] on div at bounding box center [30, 147] width 5 height 5
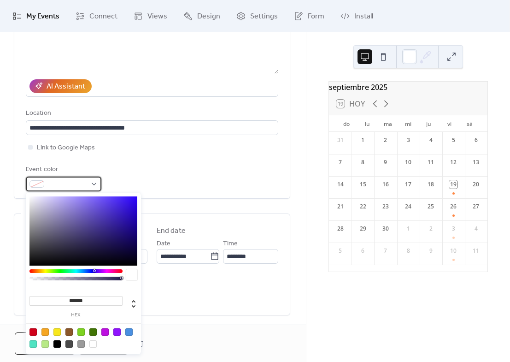
click at [94, 188] on div at bounding box center [64, 183] width 76 height 15
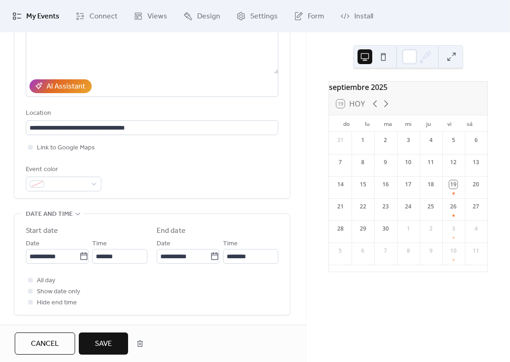
click at [102, 345] on span "Save" at bounding box center [103, 343] width 17 height 11
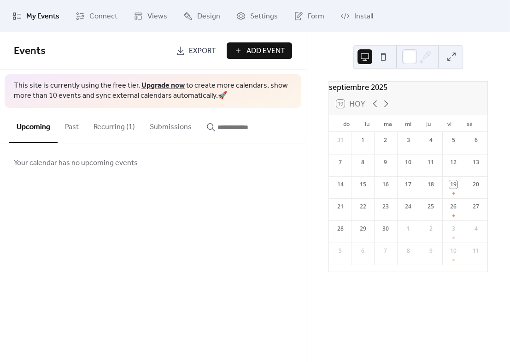
click at [128, 133] on button "Recurring (1)" at bounding box center [114, 125] width 56 height 34
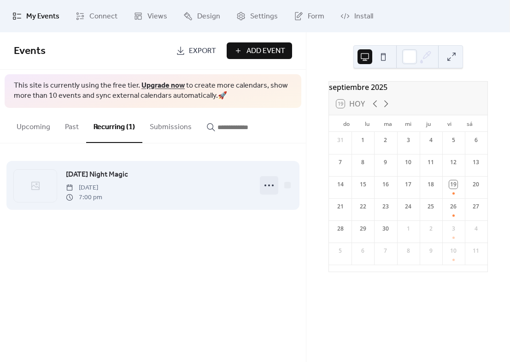
click at [270, 184] on icon at bounding box center [269, 185] width 15 height 15
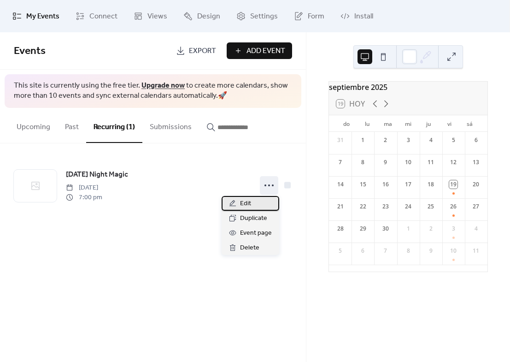
click at [245, 203] on span "Edit" at bounding box center [245, 203] width 11 height 11
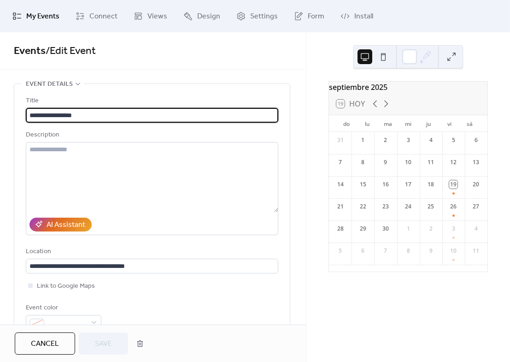
type input "**********"
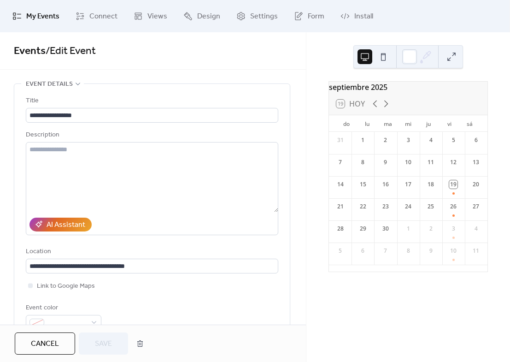
click at [386, 58] on button at bounding box center [383, 56] width 15 height 15
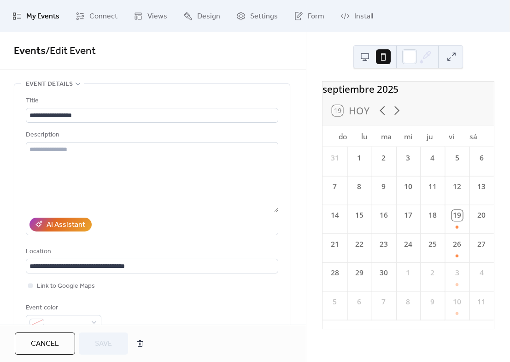
click at [365, 52] on button at bounding box center [364, 56] width 15 height 15
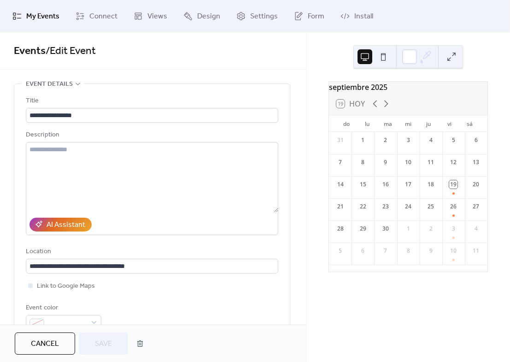
click at [378, 52] on button at bounding box center [383, 56] width 15 height 15
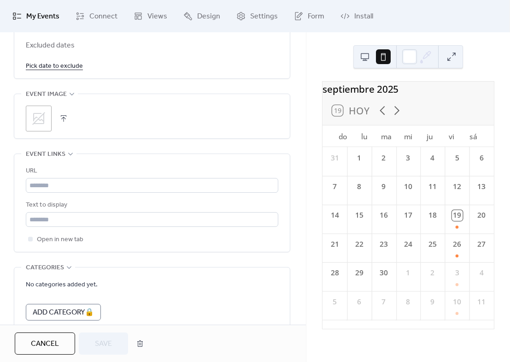
scroll to position [599, 0]
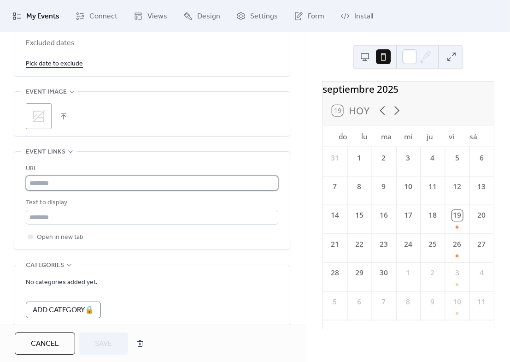
click at [49, 182] on input "text" at bounding box center [152, 183] width 252 height 15
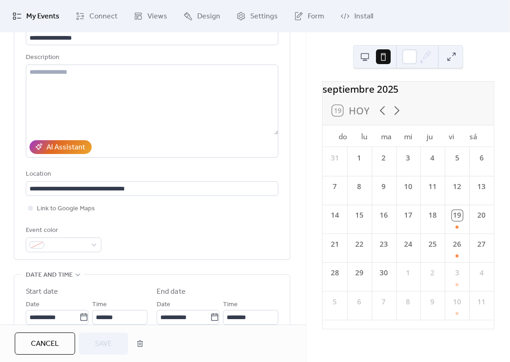
scroll to position [0, 0]
